Goal: Task Accomplishment & Management: Manage account settings

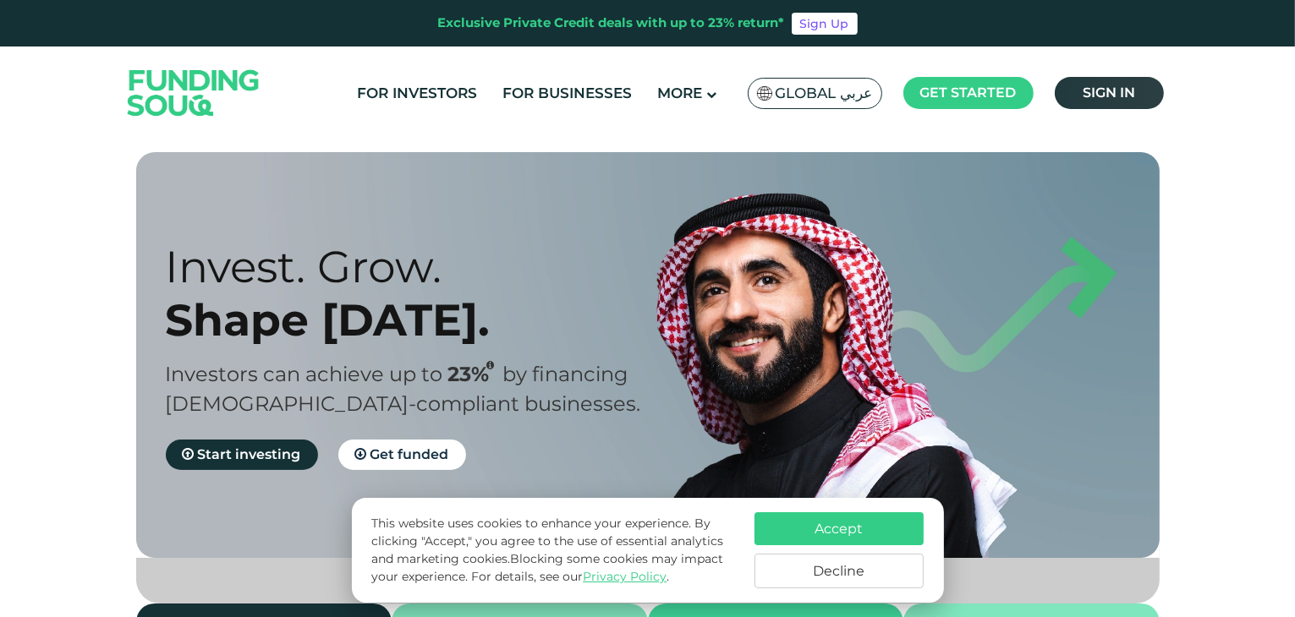
click at [1104, 90] on span "Sign in" at bounding box center [1108, 93] width 52 height 16
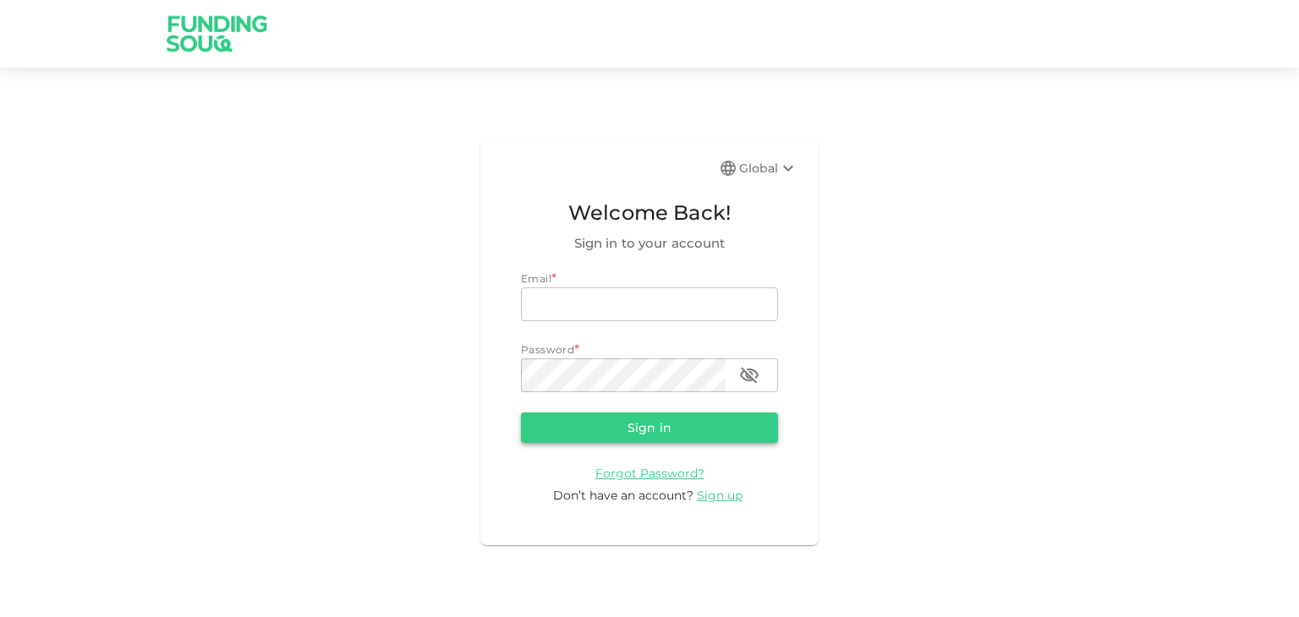
type input "mail2varun82@gmail.com"
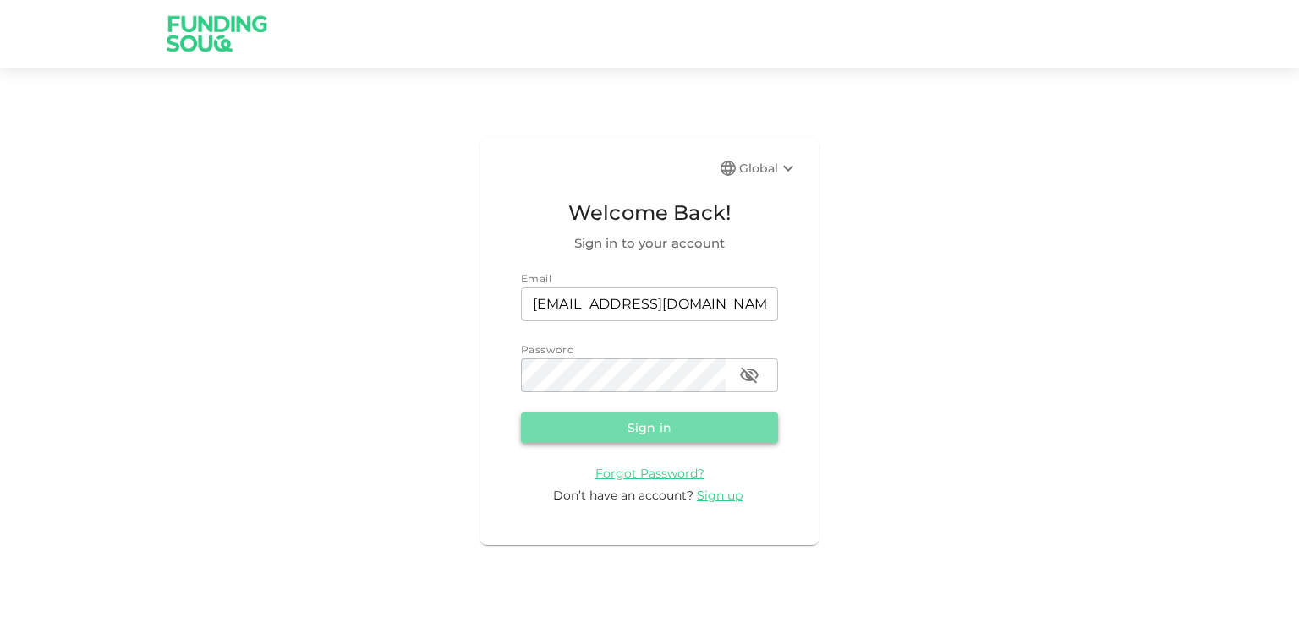
click at [668, 431] on button "Sign in" at bounding box center [649, 428] width 257 height 30
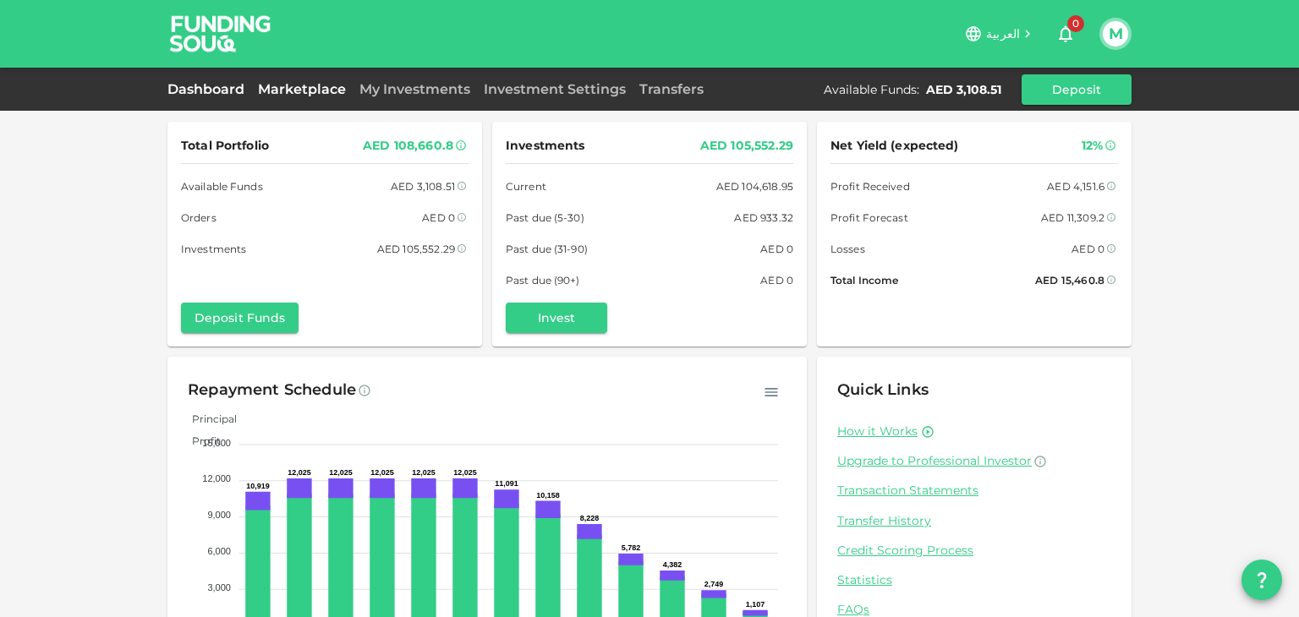
click at [298, 91] on link "Marketplace" at bounding box center [301, 89] width 101 height 16
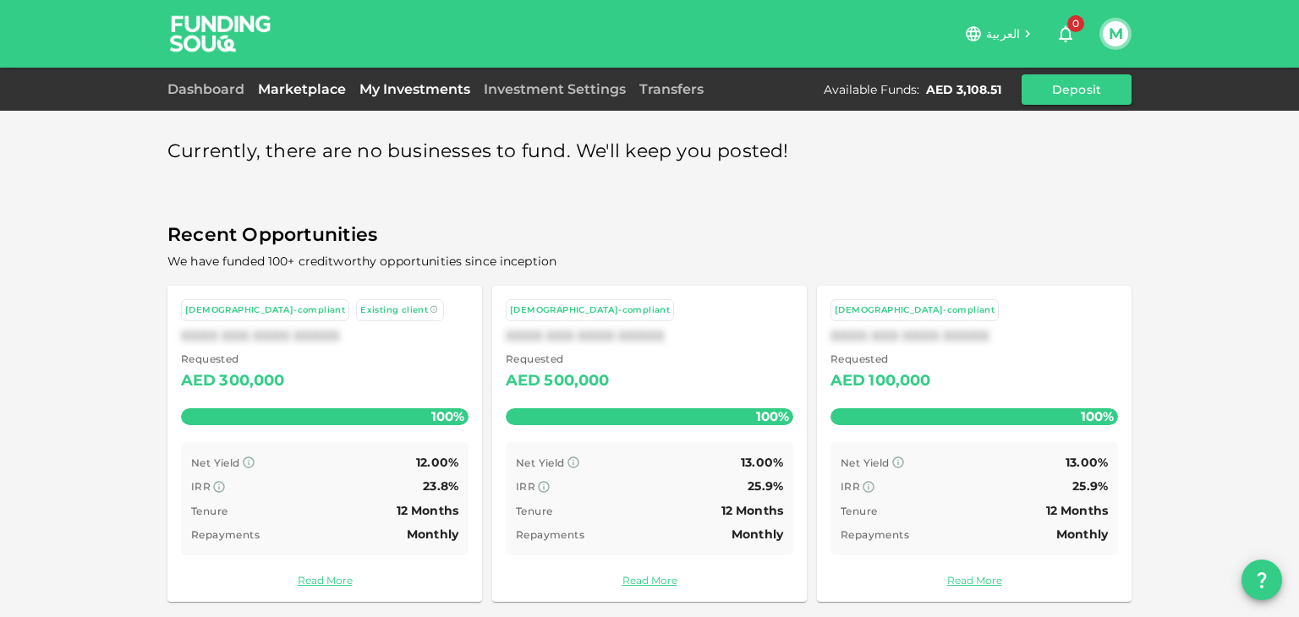
click at [396, 96] on link "My Investments" at bounding box center [415, 89] width 124 height 16
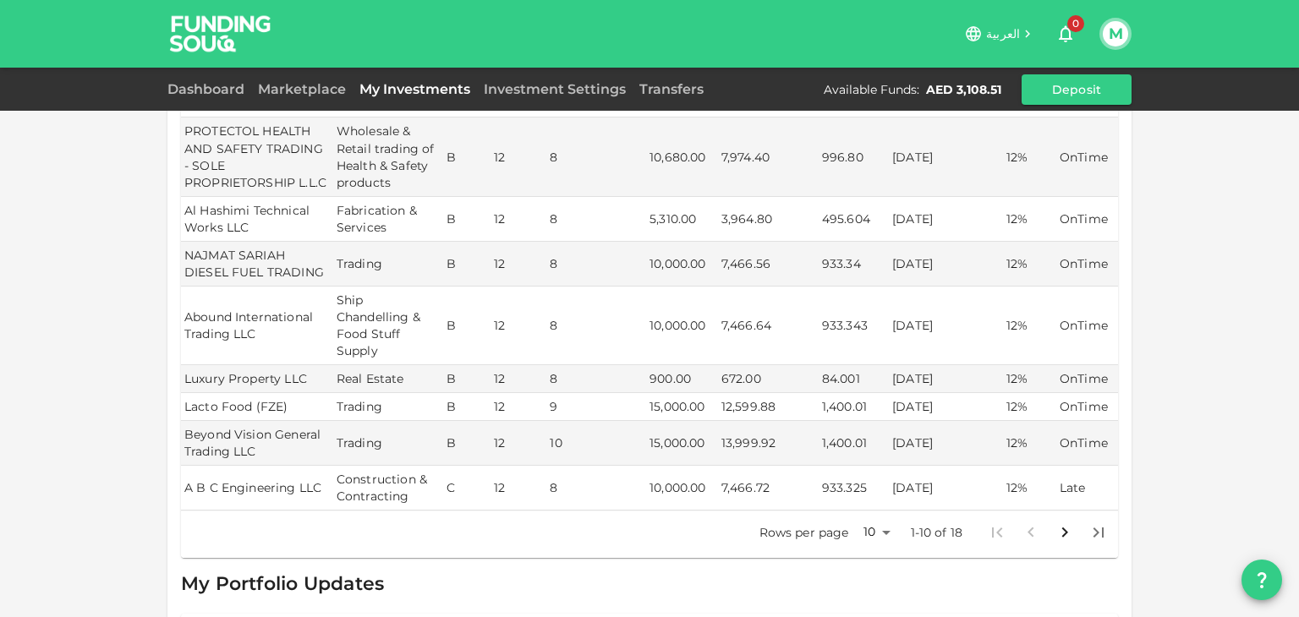
scroll to position [389, 0]
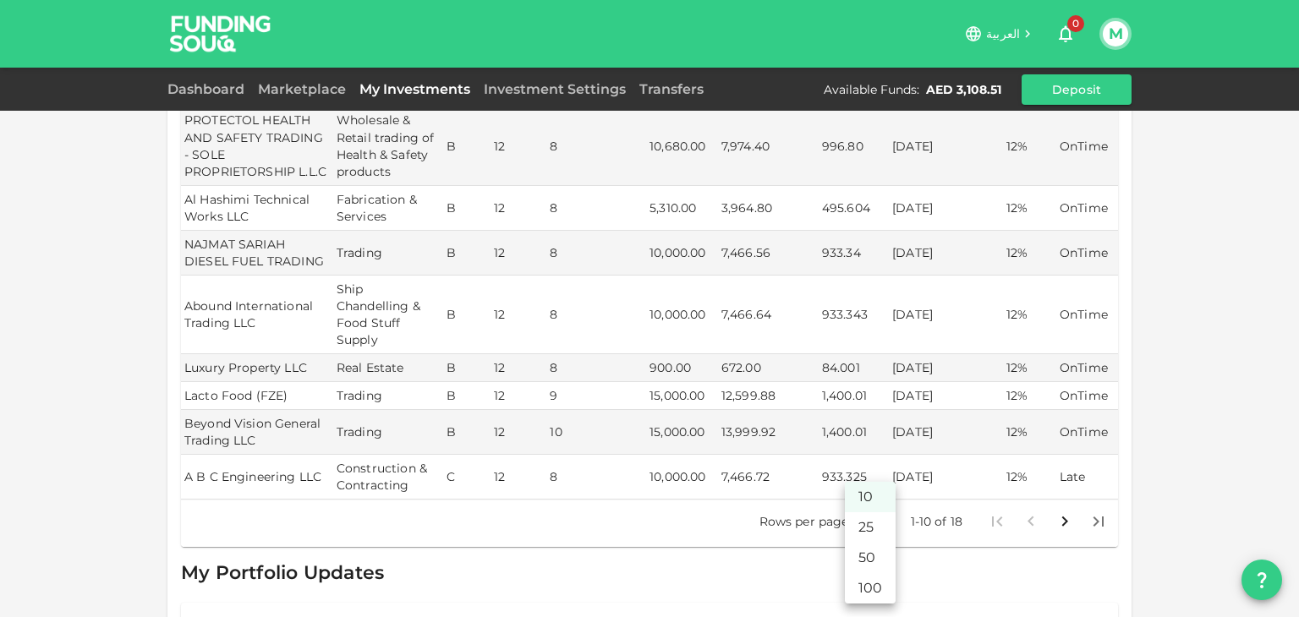
click at [873, 493] on body "العربية 0 M Dashboard Marketplace My Investments Investment Settings Transfers …" at bounding box center [649, 308] width 1299 height 617
click at [864, 530] on li "25" at bounding box center [870, 527] width 51 height 30
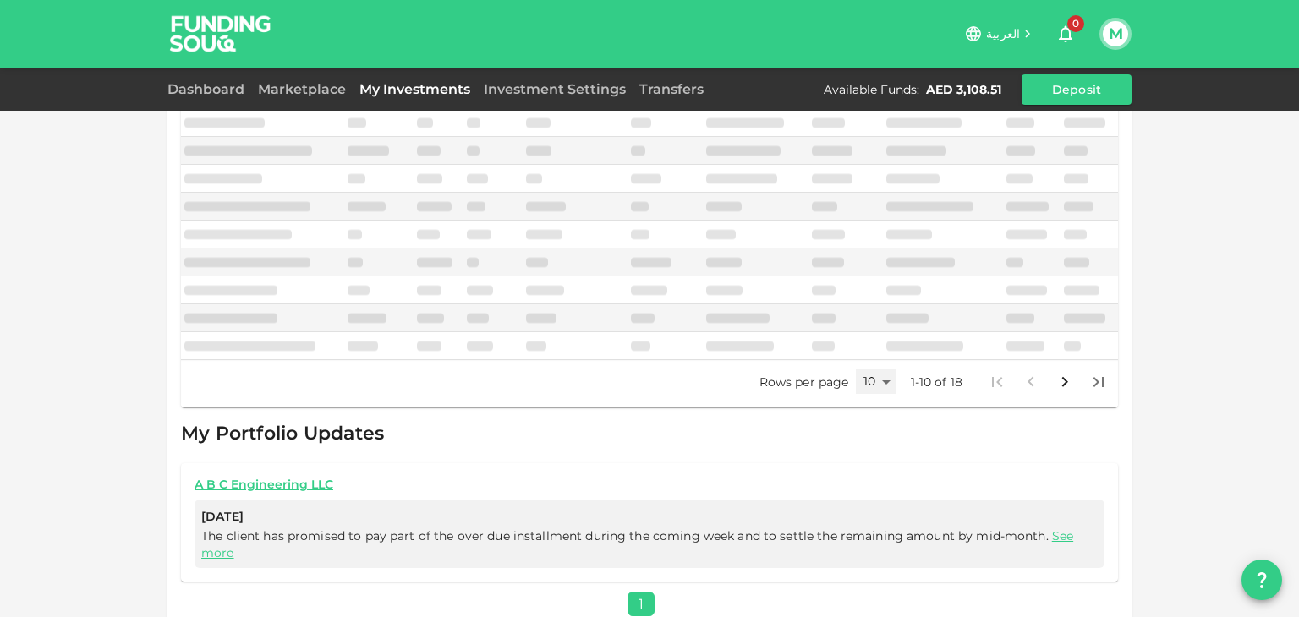
type input "25"
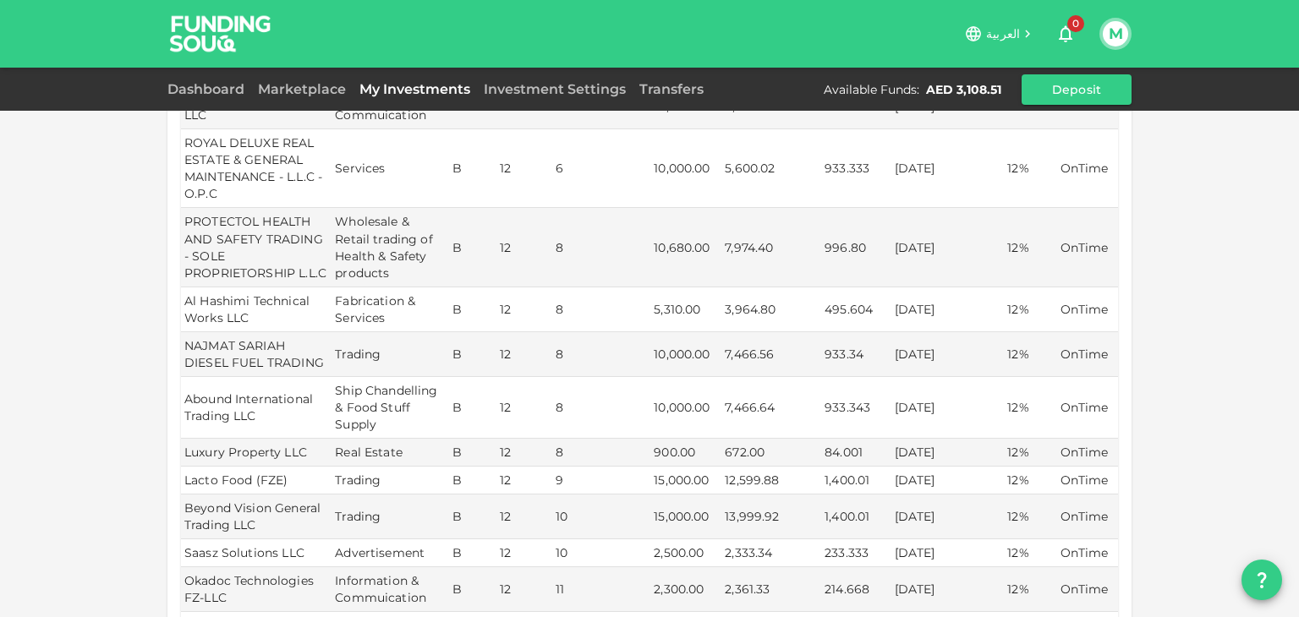
scroll to position [292, 0]
